Goal: Task Accomplishment & Management: Complete application form

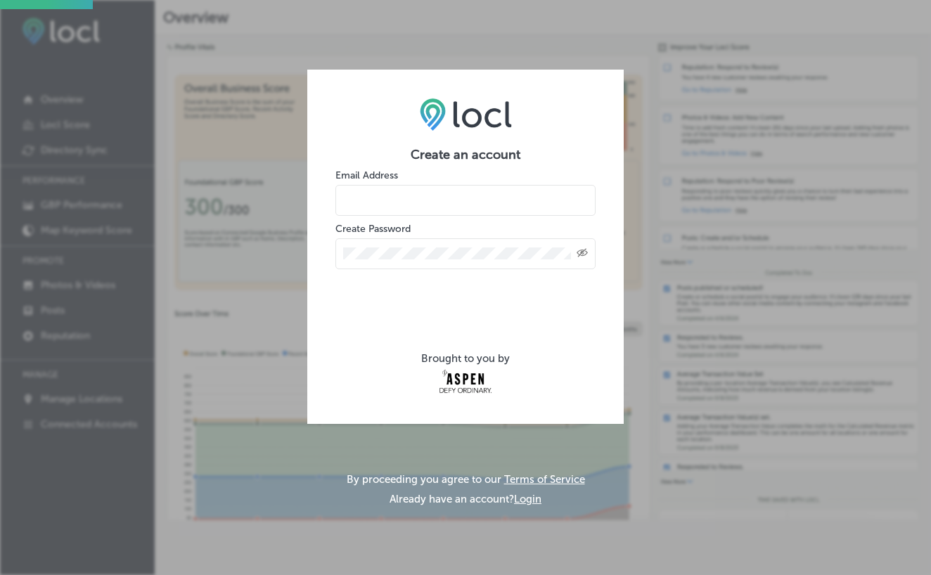
click at [417, 210] on input "email" at bounding box center [465, 200] width 260 height 31
type input "[EMAIL_ADDRESS][DOMAIN_NAME]"
click at [413, 244] on div "Created with Sketch." at bounding box center [465, 253] width 260 height 31
click at [587, 256] on icon "Created with Sketch." at bounding box center [581, 252] width 11 height 9
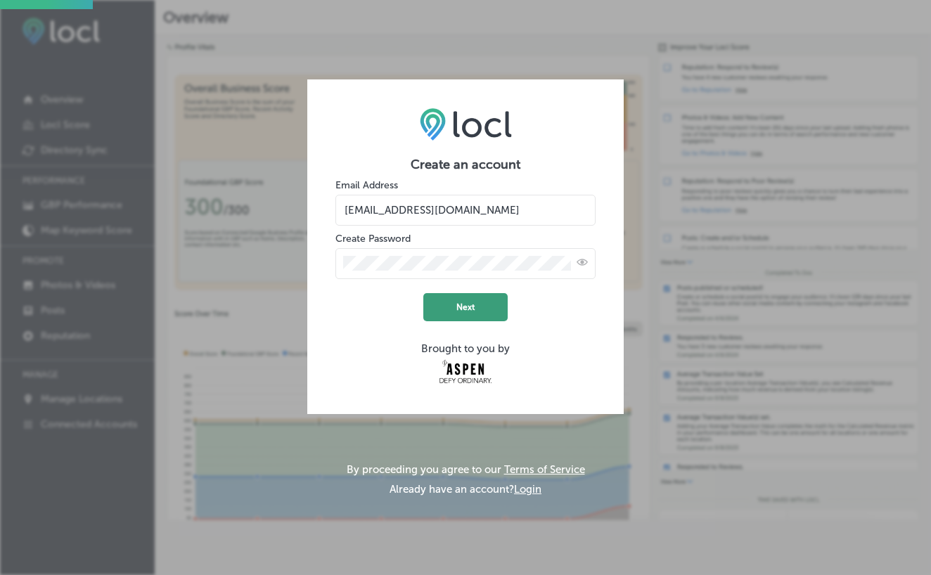
click at [459, 315] on button "Next" at bounding box center [465, 307] width 84 height 28
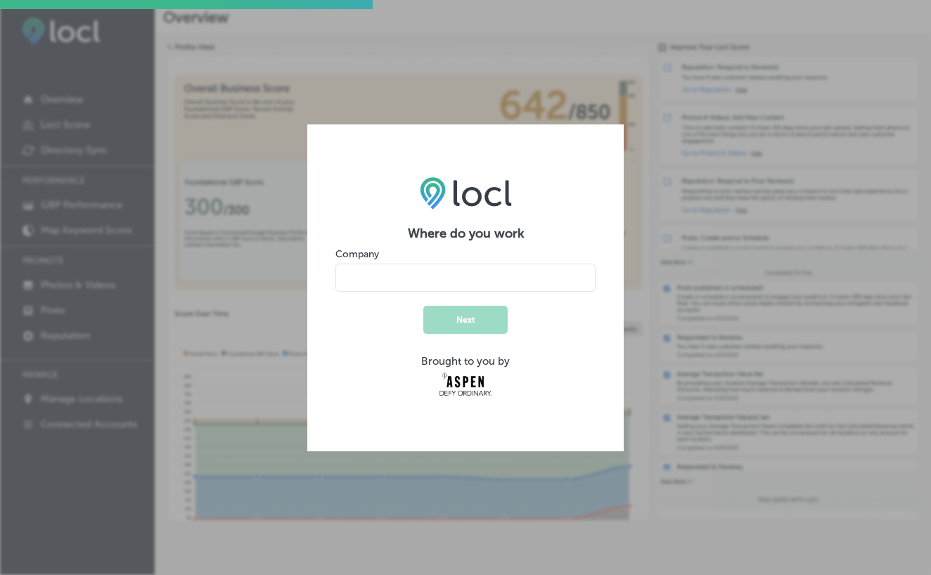
click at [432, 277] on input "name" at bounding box center [465, 278] width 260 height 28
type input "[GEOGRAPHIC_DATA]"
click at [450, 312] on button "Next" at bounding box center [465, 320] width 84 height 28
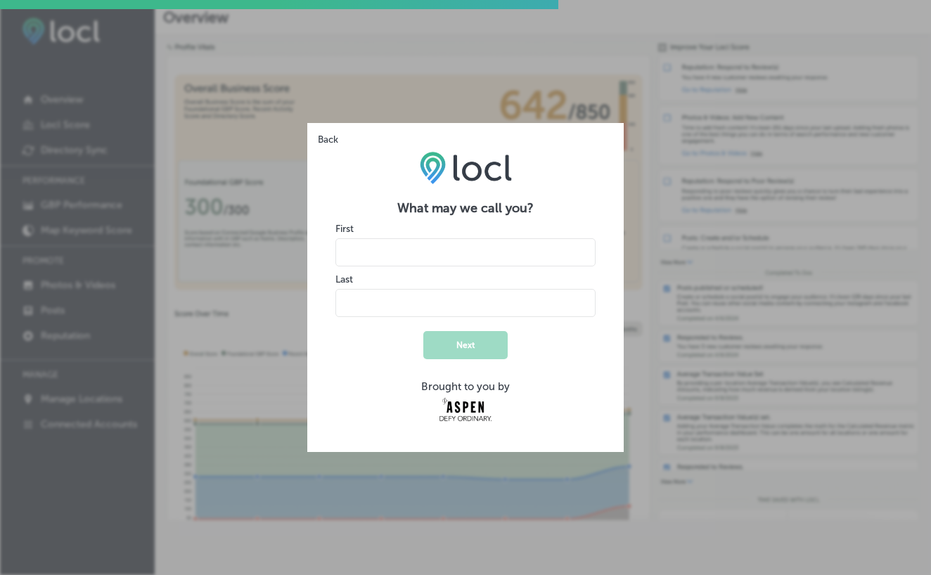
click at [437, 261] on input "name" at bounding box center [465, 252] width 260 height 28
type input "K"
type input "Jack"
click at [441, 299] on input "name" at bounding box center [465, 303] width 260 height 28
type input "[PERSON_NAME]"
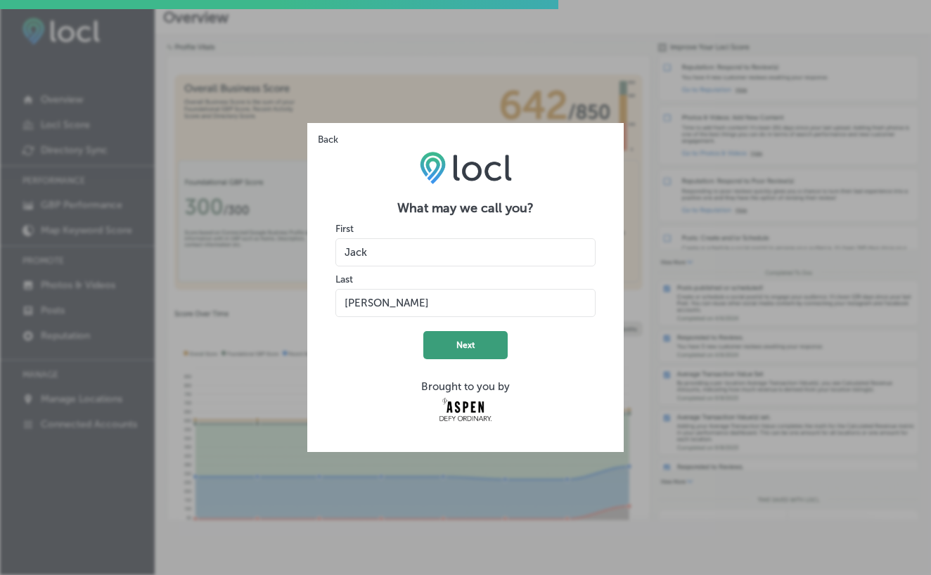
click at [476, 351] on button "Next" at bounding box center [465, 345] width 84 height 28
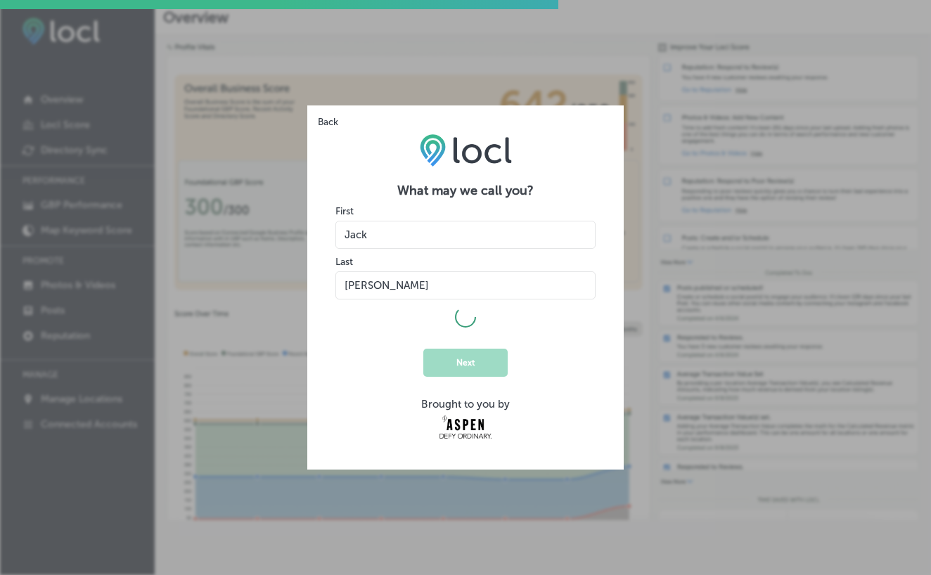
select select "US"
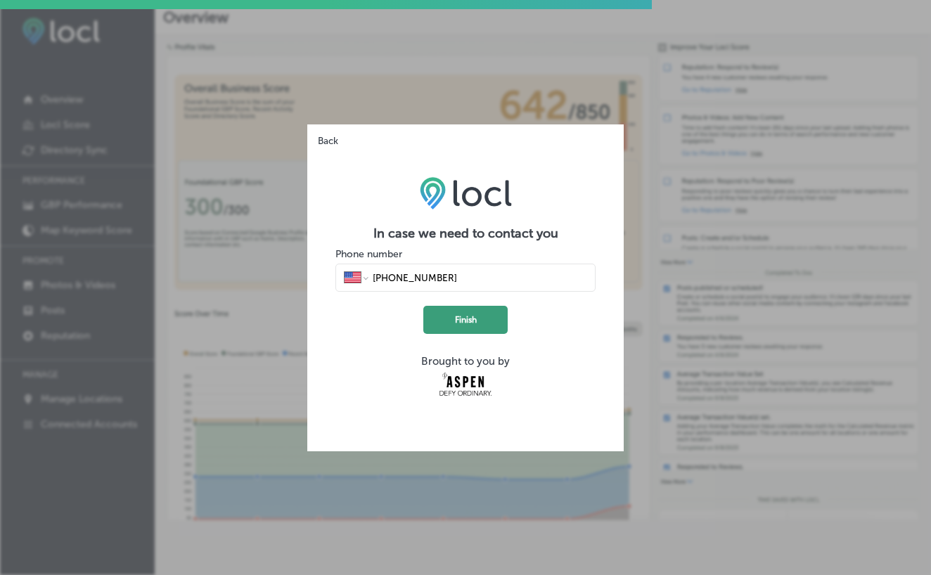
type input "[PHONE_NUMBER]"
click at [472, 314] on button "Finish" at bounding box center [465, 320] width 84 height 28
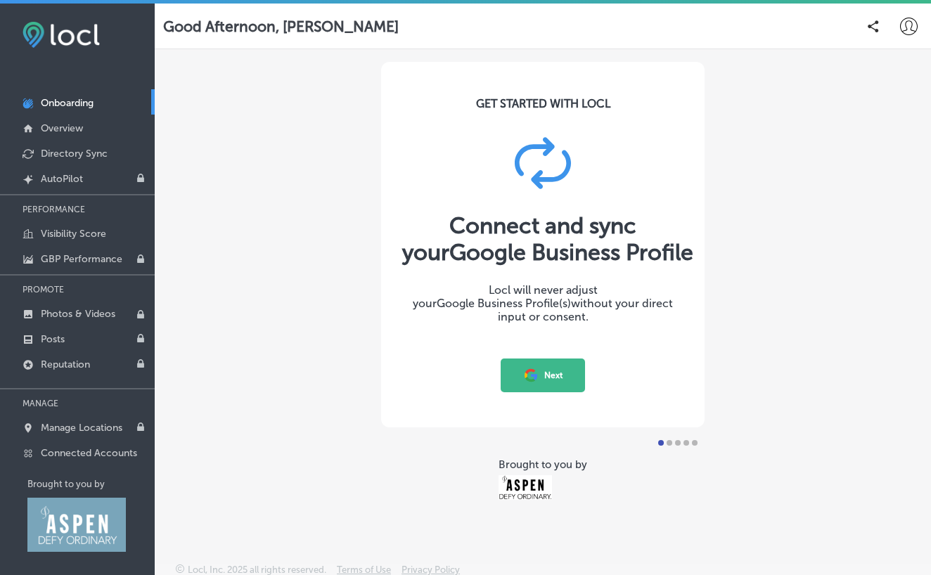
click at [513, 377] on button "Next" at bounding box center [542, 375] width 84 height 34
